Goal: Navigation & Orientation: Find specific page/section

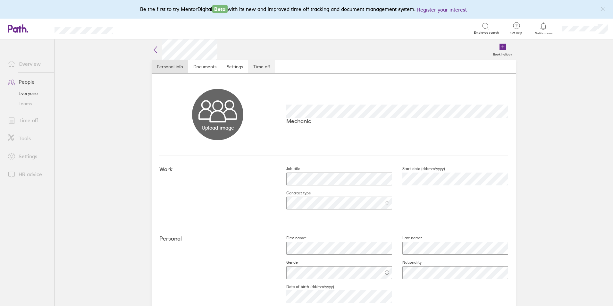
click at [255, 66] on link "Time off" at bounding box center [261, 66] width 27 height 13
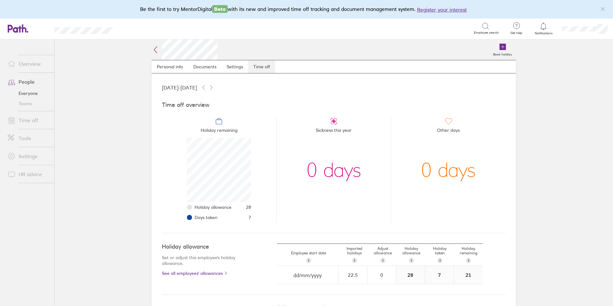
scroll to position [64, 64]
click at [28, 82] on link "People" at bounding box center [29, 81] width 52 height 13
